Goal: Information Seeking & Learning: Stay updated

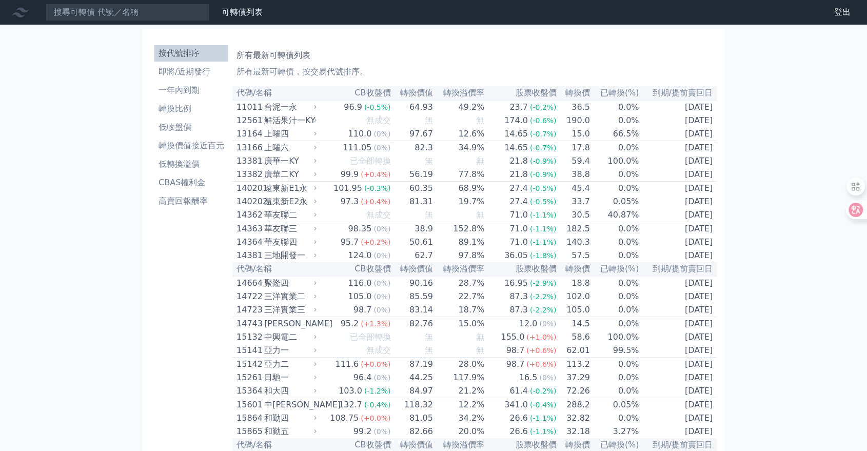
click at [318, 164] on icon at bounding box center [315, 160] width 7 height 7
click at [205, 78] on link "即將/近期發行" at bounding box center [191, 72] width 74 height 16
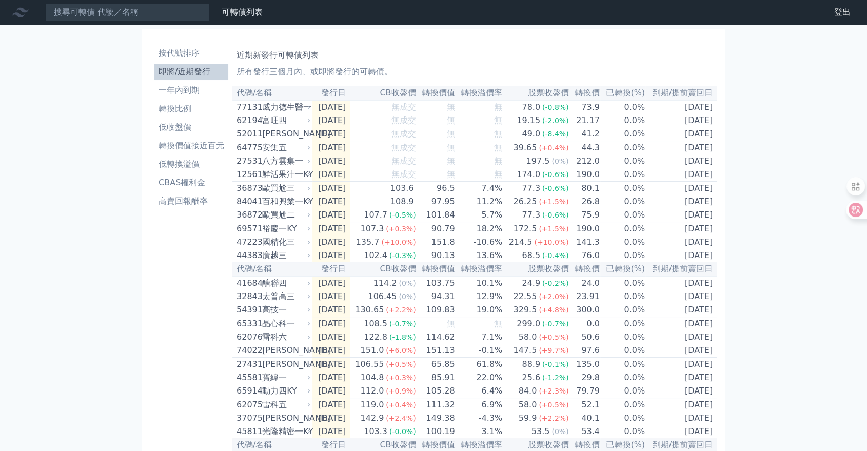
click at [310, 135] on icon at bounding box center [309, 134] width 6 height 6
click at [307, 108] on icon at bounding box center [309, 107] width 6 height 6
click at [324, 108] on td "2025-10-20" at bounding box center [330, 107] width 37 height 14
